Goal: Task Accomplishment & Management: Complete application form

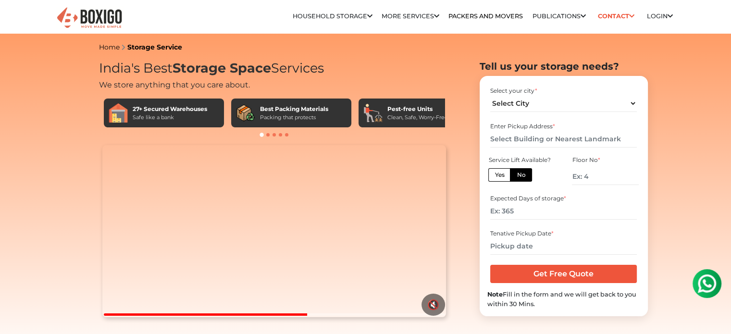
click at [269, 135] on span at bounding box center [267, 134] width 3 height 3
drag, startPoint x: 434, startPoint y: 113, endPoint x: 329, endPoint y: 131, distance: 107.2
click at [329, 131] on div "27+ Secured Warehouses Safe like a bank Best Packing Materials Packing that pro…" at bounding box center [274, 118] width 351 height 48
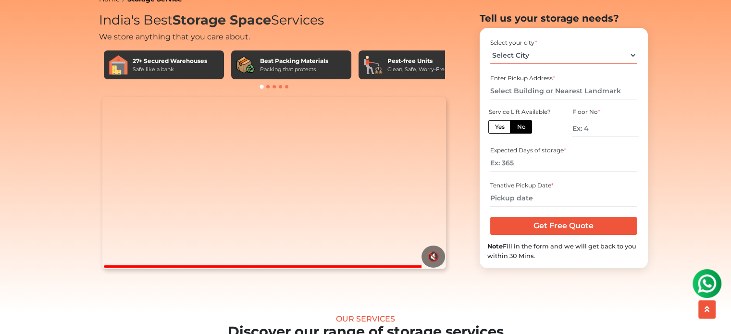
click at [536, 64] on select "Select City [GEOGRAPHIC_DATA] [GEOGRAPHIC_DATA] [GEOGRAPHIC_DATA] [GEOGRAPHIC_D…" at bounding box center [563, 55] width 147 height 17
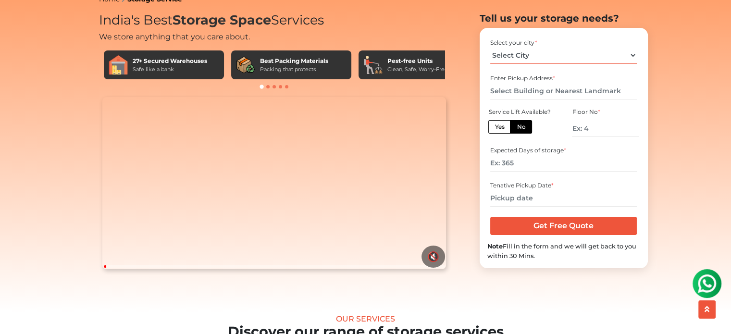
select select "[GEOGRAPHIC_DATA]"
click at [490, 62] on select "Select City [GEOGRAPHIC_DATA] [GEOGRAPHIC_DATA] [GEOGRAPHIC_DATA] [GEOGRAPHIC_D…" at bounding box center [563, 55] width 147 height 17
click at [519, 99] on input "text" at bounding box center [563, 91] width 147 height 17
click at [497, 134] on label "Yes" at bounding box center [499, 126] width 22 height 13
click at [497, 129] on input "Yes" at bounding box center [497, 126] width 6 height 6
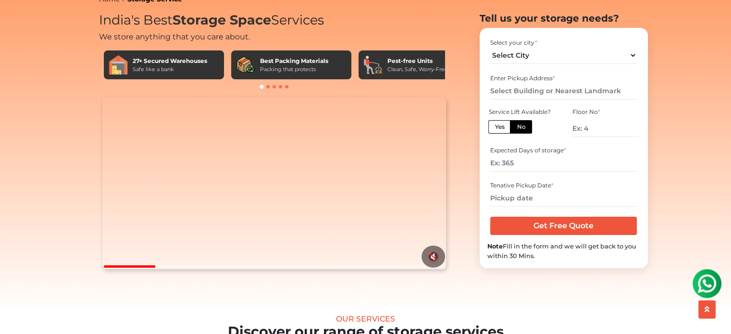
radio input "true"
click at [528, 134] on label "No" at bounding box center [521, 126] width 22 height 13
click at [523, 129] on input "No" at bounding box center [520, 126] width 6 height 6
radio input "true"
click at [499, 134] on label "Yes" at bounding box center [499, 126] width 22 height 13
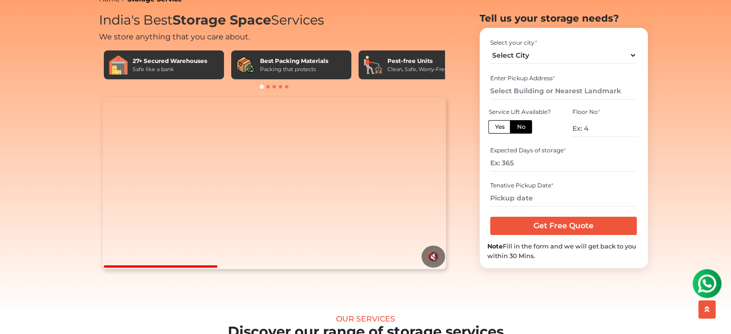
click at [499, 129] on input "Yes" at bounding box center [497, 126] width 6 height 6
radio input "true"
click at [526, 134] on label "No" at bounding box center [521, 126] width 22 height 13
click at [523, 129] on input "No" at bounding box center [520, 126] width 6 height 6
radio input "true"
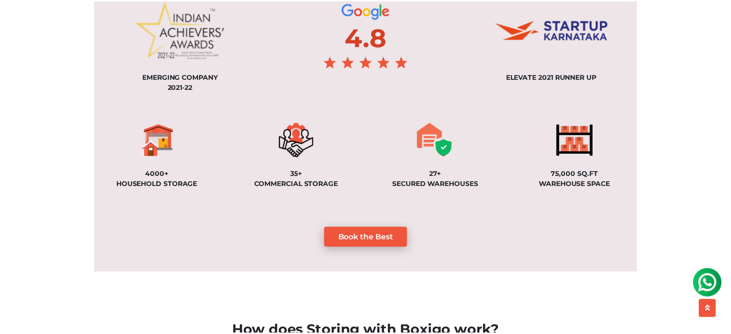
scroll to position [721, 0]
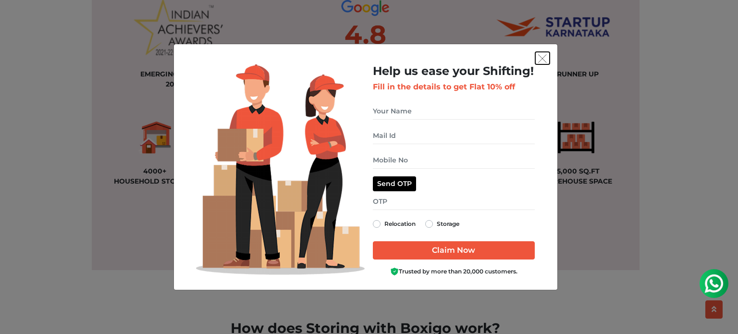
click at [543, 62] on img "get free quote dialog" at bounding box center [542, 58] width 9 height 9
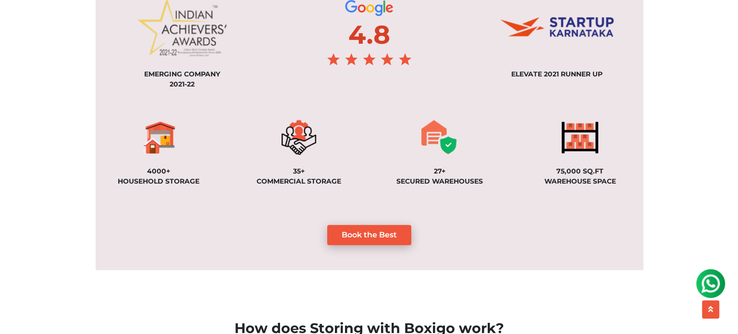
scroll to position [481, 0]
